Goal: Find specific page/section: Find specific page/section

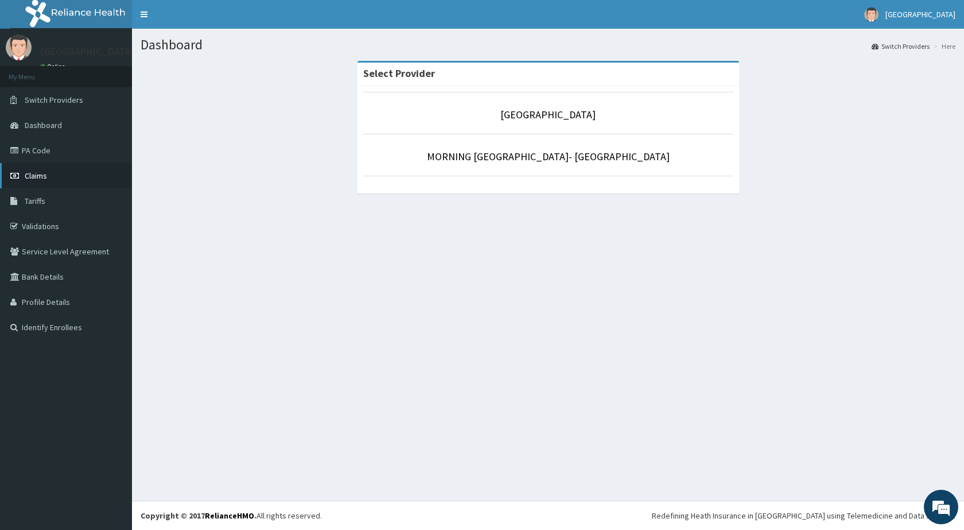
click at [41, 182] on link "Claims" at bounding box center [66, 175] width 132 height 25
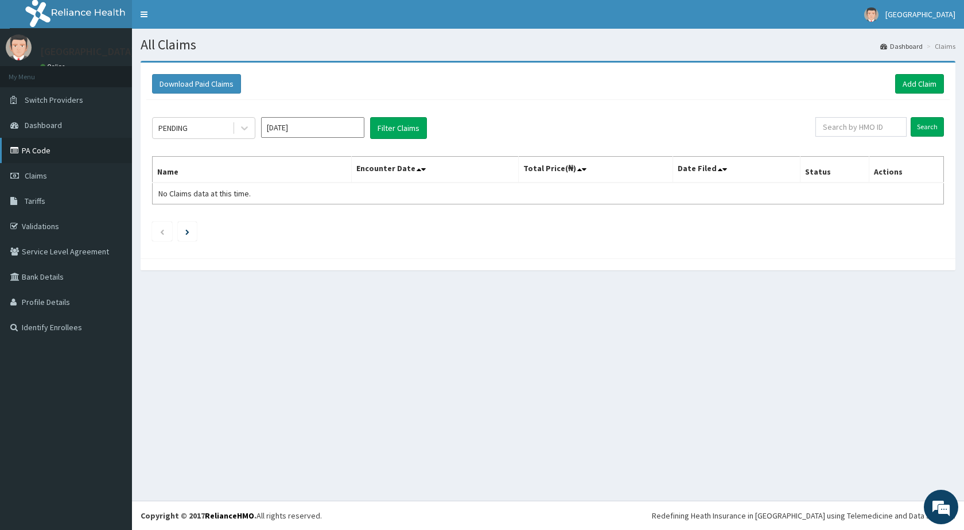
click at [57, 147] on link "PA Code" at bounding box center [66, 150] width 132 height 25
